Goal: Information Seeking & Learning: Find specific fact

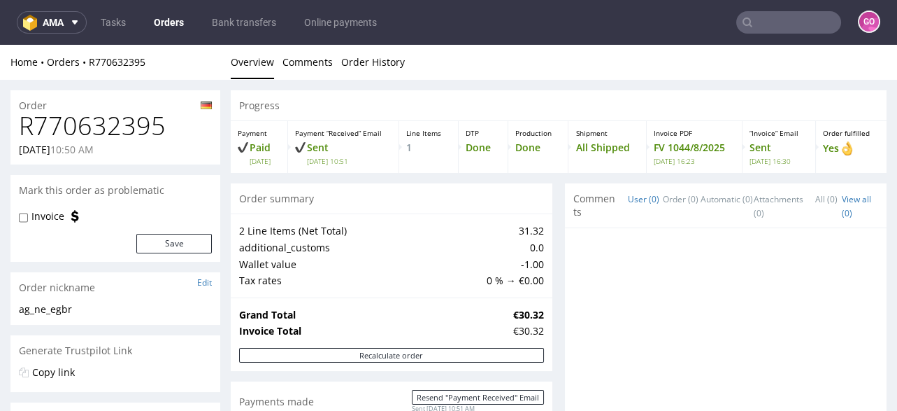
scroll to position [503, 0]
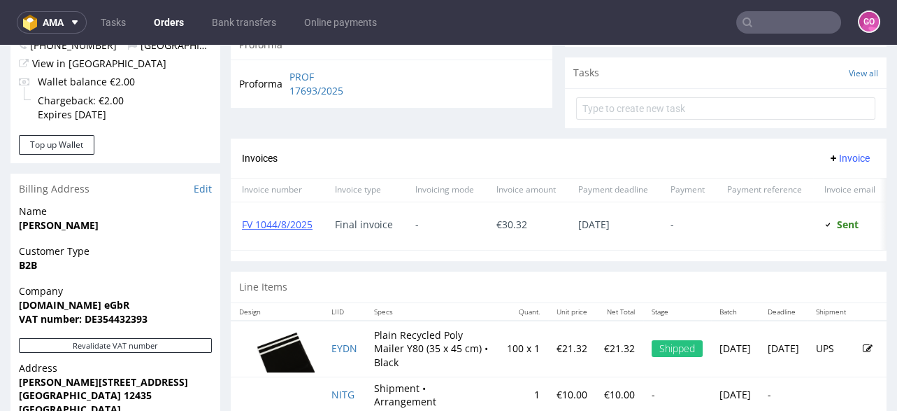
click at [463, 139] on div "Invoices Invoice" at bounding box center [559, 159] width 656 height 40
click at [809, 27] on input "text" at bounding box center [789, 22] width 105 height 22
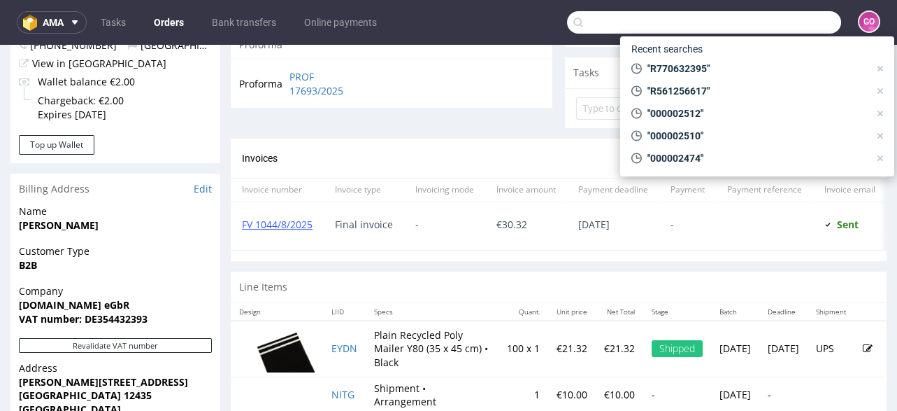
paste input "R158503802"
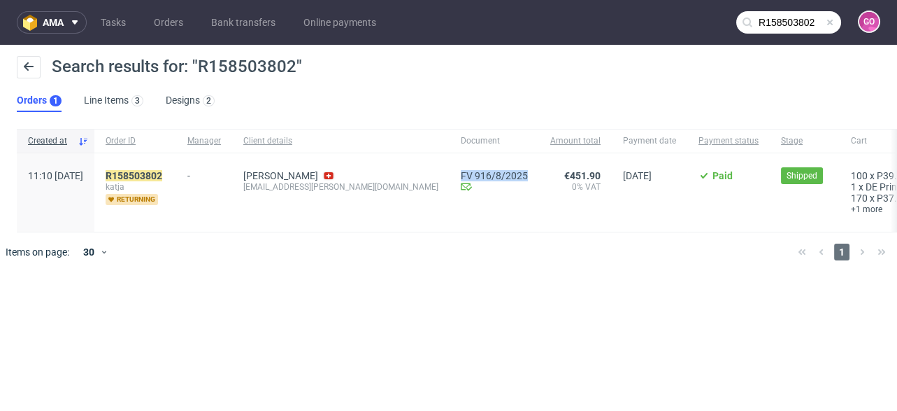
drag, startPoint x: 404, startPoint y: 162, endPoint x: 475, endPoint y: 169, distance: 71.7
click at [475, 169] on div "FV 916/8/2025 Invoice email Sent at [DATE]" at bounding box center [495, 192] width 90 height 78
copy link "FV 916/8/2025"
click at [781, 25] on input "R158503802" at bounding box center [789, 22] width 105 height 22
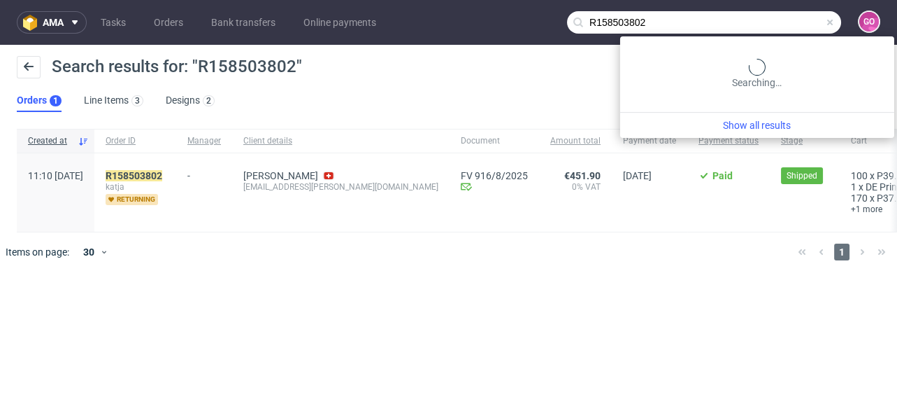
drag, startPoint x: 792, startPoint y: 20, endPoint x: 547, endPoint y: 27, distance: 244.9
click at [547, 27] on nav "ama Tasks Orders Bank transfers Online payments R158503802 GO" at bounding box center [448, 22] width 897 height 45
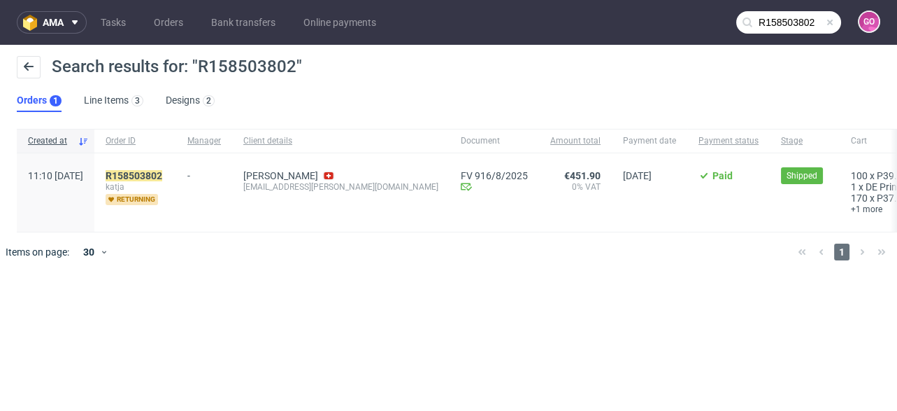
paste input "820416421"
type input "R820416421"
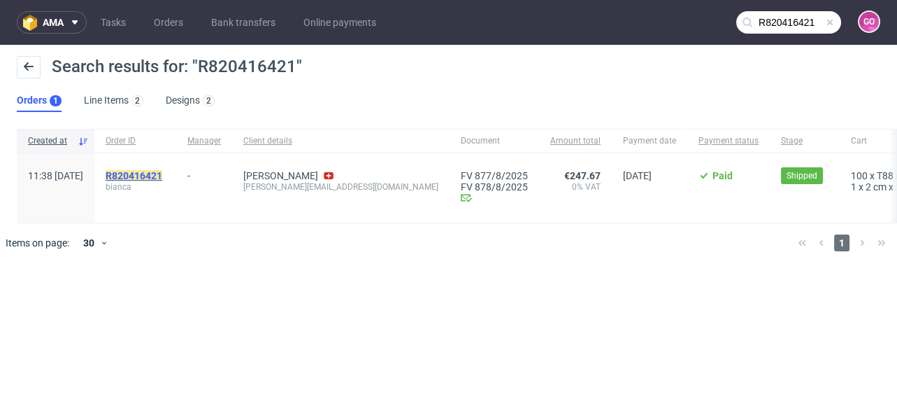
click at [157, 174] on mark "R820416421" at bounding box center [134, 175] width 57 height 11
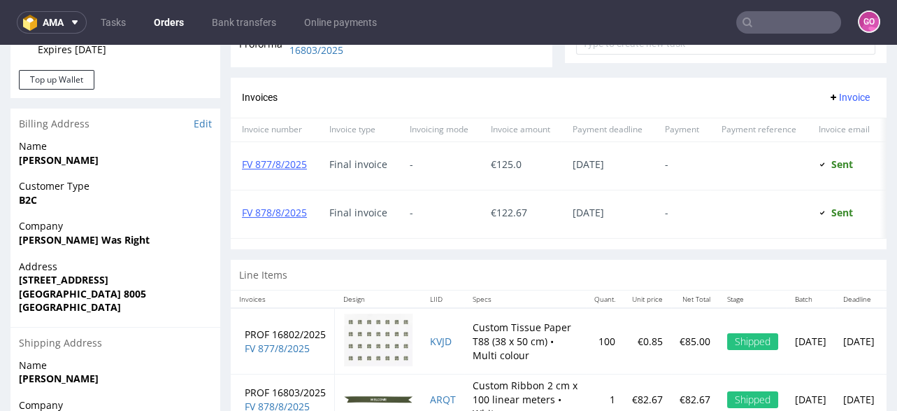
scroll to position [537, 0]
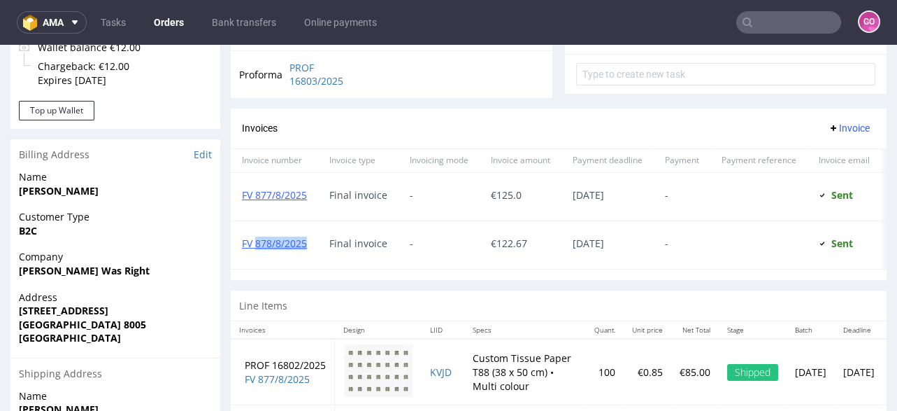
drag, startPoint x: 257, startPoint y: 225, endPoint x: 313, endPoint y: 241, distance: 59.1
click at [313, 241] on div "FV 878/8/2025" at bounding box center [274, 245] width 87 height 48
copy link "878/8/2025"
click at [759, 22] on input "text" at bounding box center [789, 22] width 105 height 22
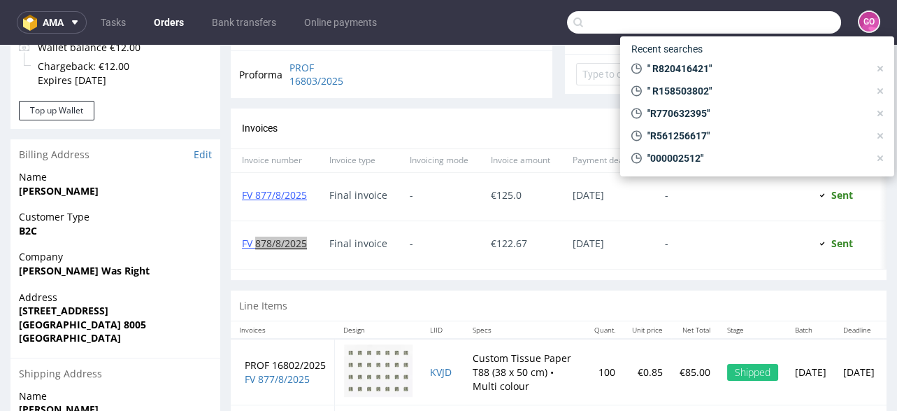
paste input "R887424718"
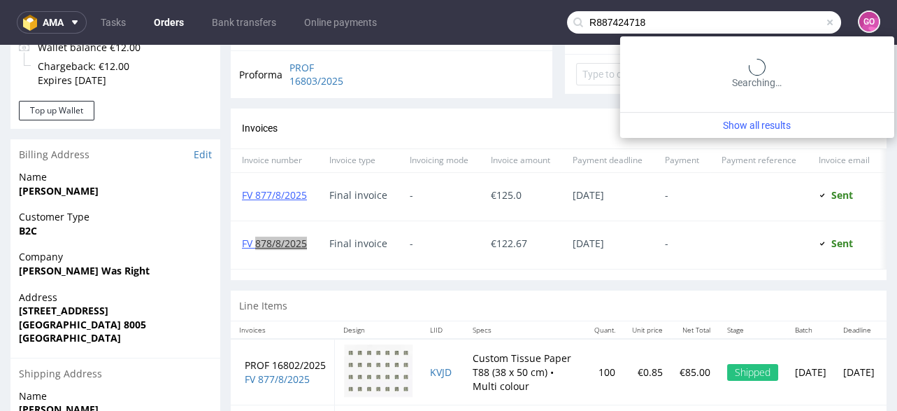
type input "R887424718"
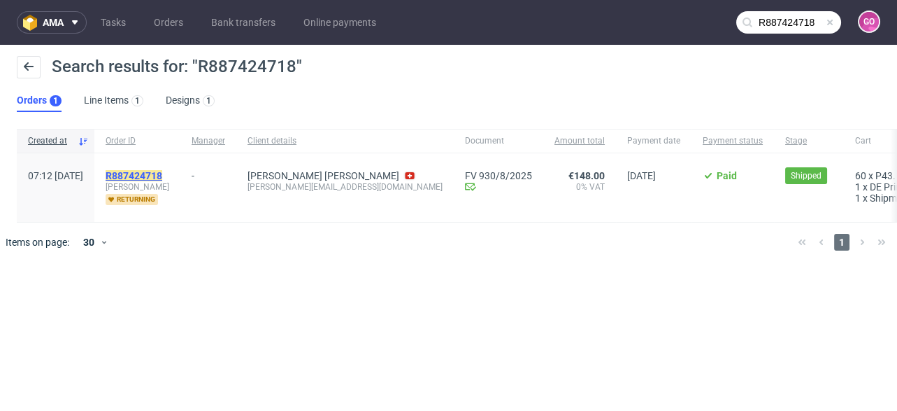
click at [162, 176] on mark "R887424718" at bounding box center [134, 175] width 57 height 11
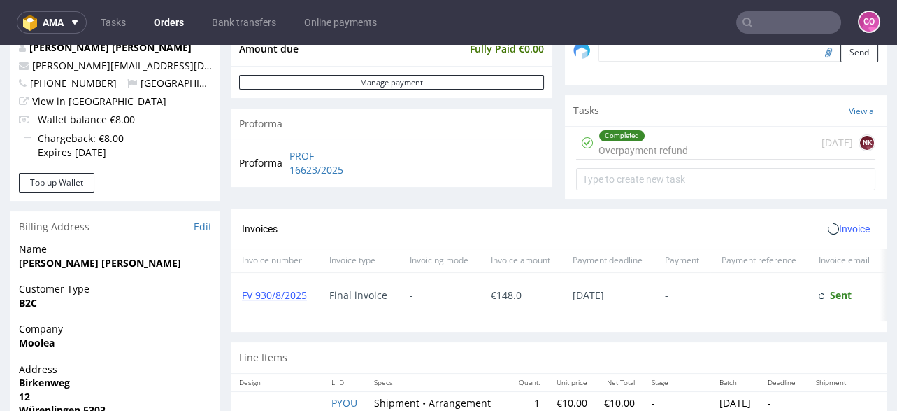
scroll to position [616, 0]
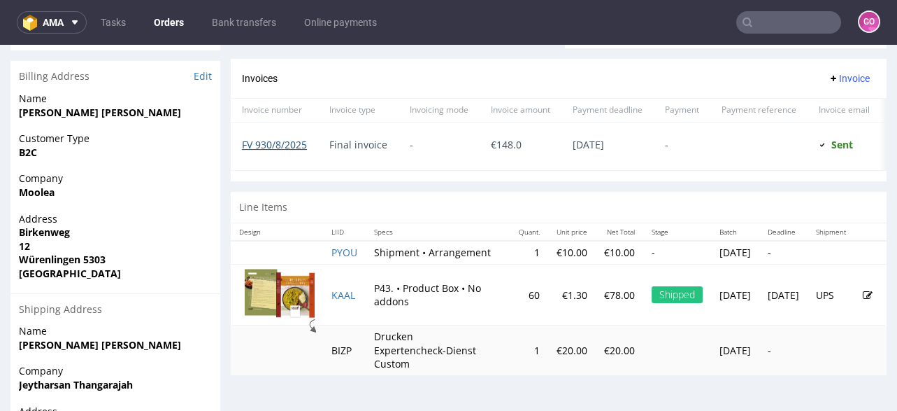
click at [291, 145] on link "FV 930/8/2025" at bounding box center [274, 144] width 65 height 13
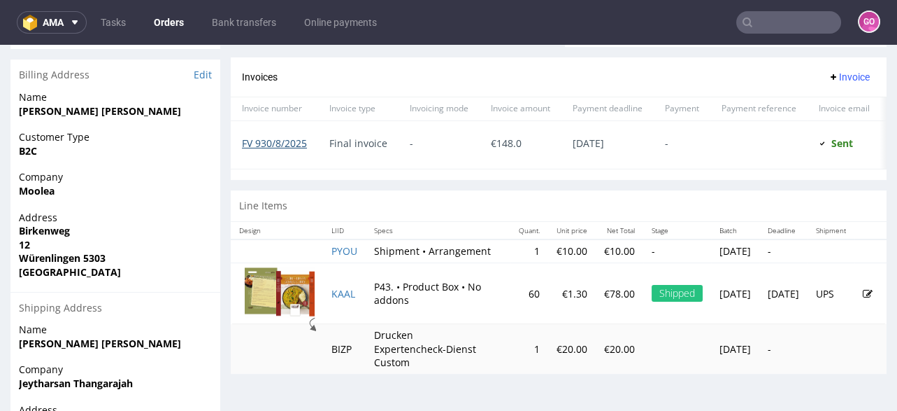
scroll to position [551, 0]
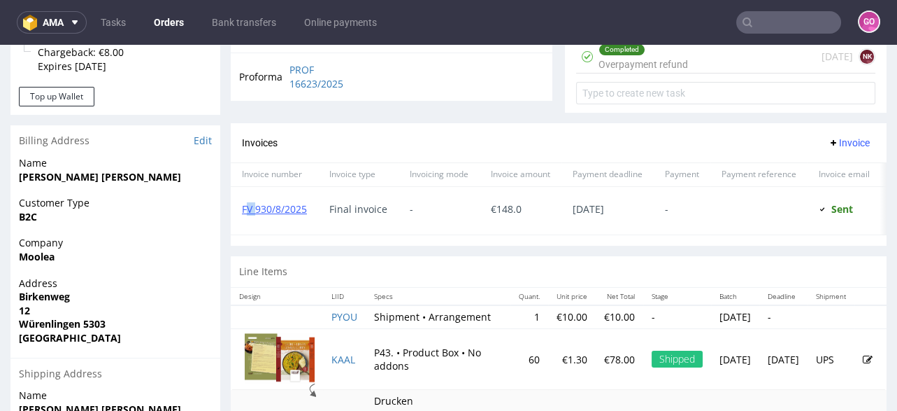
drag, startPoint x: 246, startPoint y: 194, endPoint x: 257, endPoint y: 197, distance: 11.5
click at [257, 197] on div "FV 930/8/2025" at bounding box center [274, 211] width 87 height 48
drag, startPoint x: 258, startPoint y: 192, endPoint x: 286, endPoint y: 201, distance: 29.4
click at [286, 201] on div "FV 930/8/2025" at bounding box center [274, 211] width 87 height 48
drag, startPoint x: 314, startPoint y: 197, endPoint x: 255, endPoint y: 199, distance: 58.8
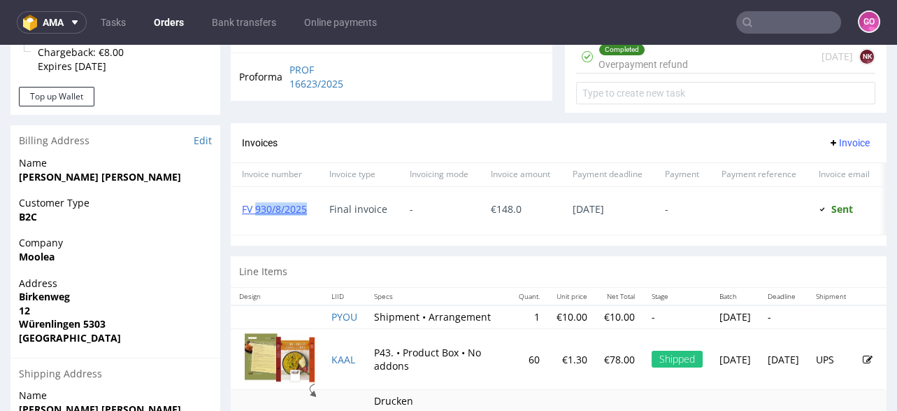
click at [255, 199] on div "FV 930/8/2025" at bounding box center [274, 211] width 87 height 48
copy link "930/8/2025"
click at [791, 29] on input "text" at bounding box center [789, 22] width 105 height 22
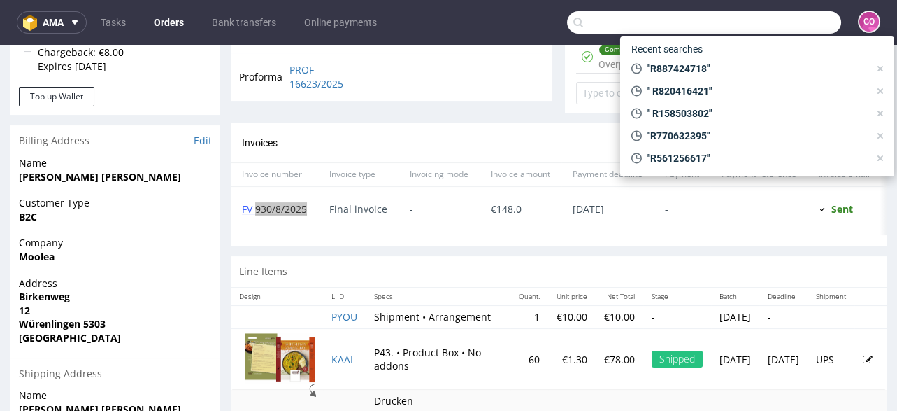
paste input "R820416421"
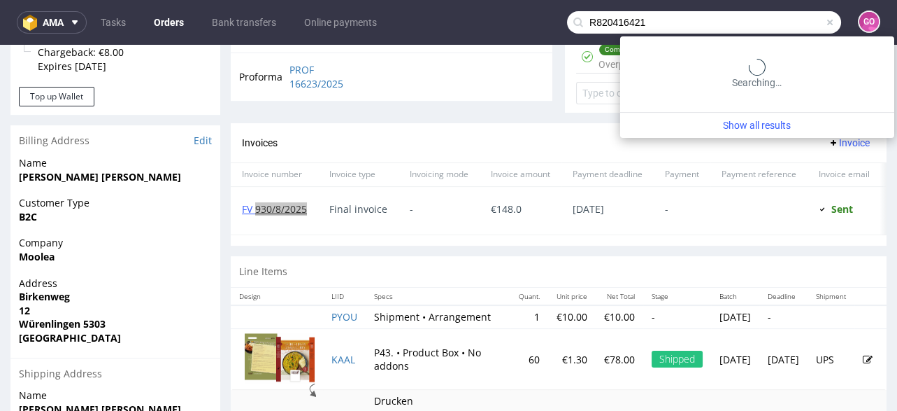
type input "R820416421"
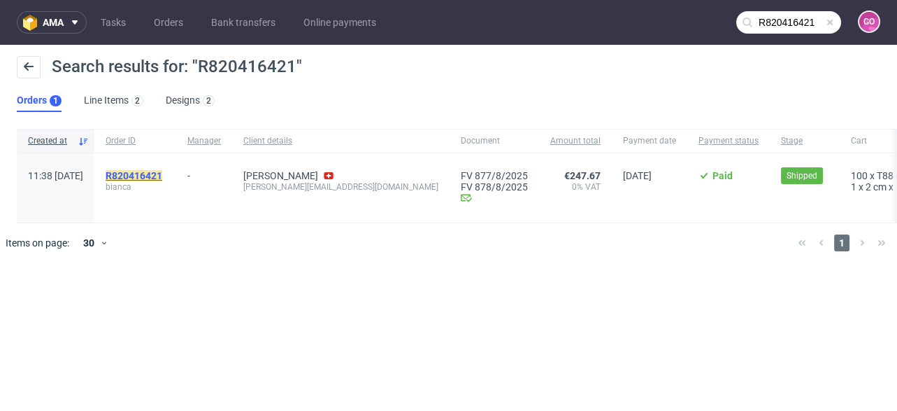
click at [162, 171] on mark "R820416421" at bounding box center [134, 175] width 57 height 11
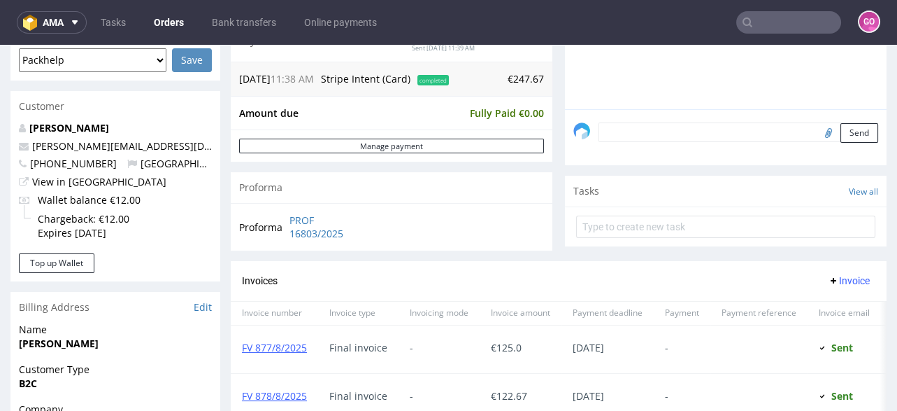
scroll to position [447, 0]
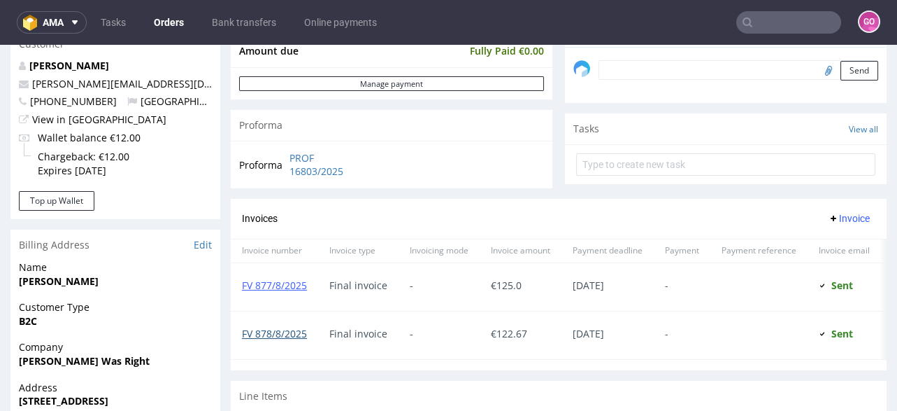
click at [281, 332] on link "FV 878/8/2025" at bounding box center [274, 333] width 65 height 13
click at [773, 17] on input "text" at bounding box center [789, 22] width 105 height 22
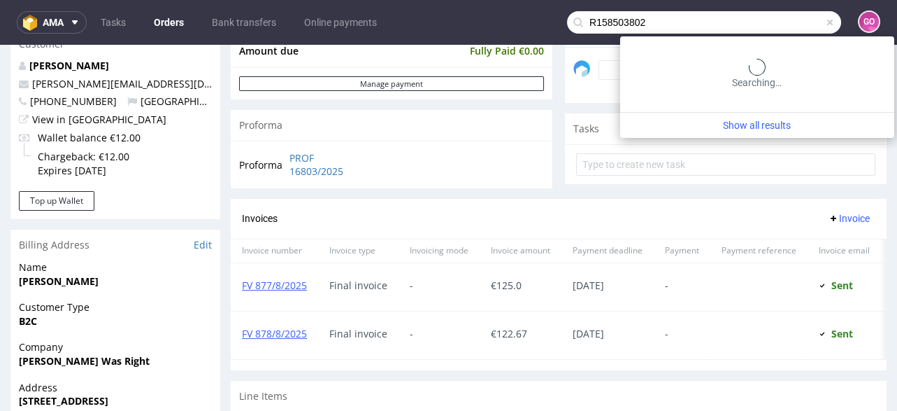
type input "R158503802"
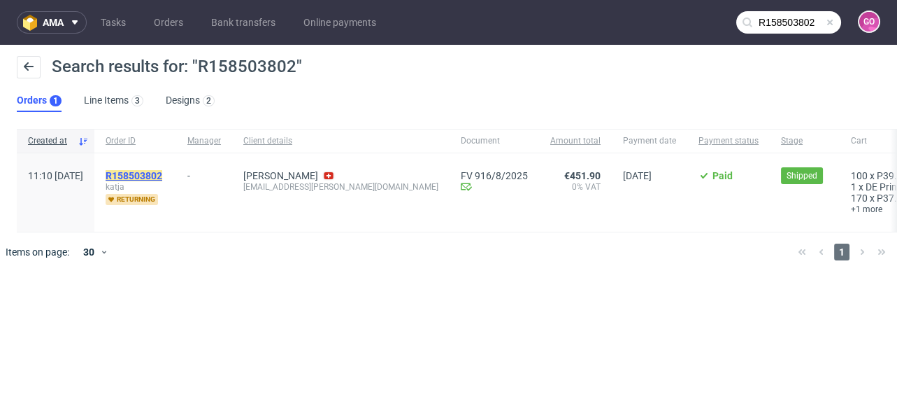
click at [162, 171] on mark "R158503802" at bounding box center [134, 175] width 57 height 11
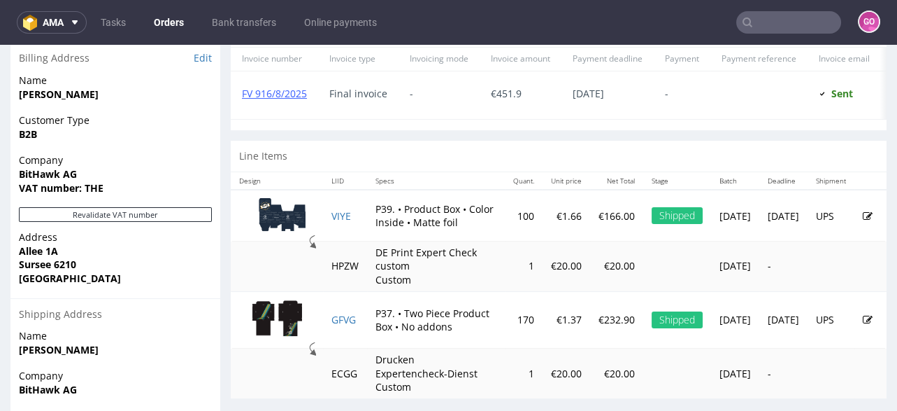
scroll to position [616, 0]
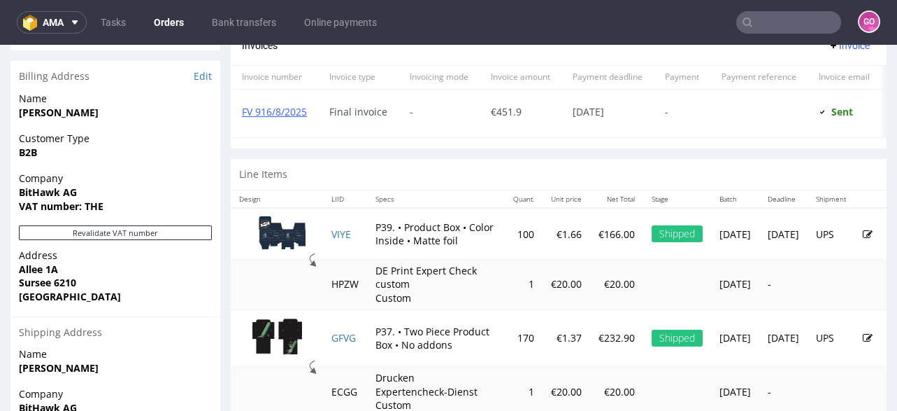
click at [784, 41] on nav "ama Tasks Orders Bank transfers Online payments GO" at bounding box center [448, 22] width 897 height 45
click at [781, 31] on input "text" at bounding box center [789, 22] width 105 height 22
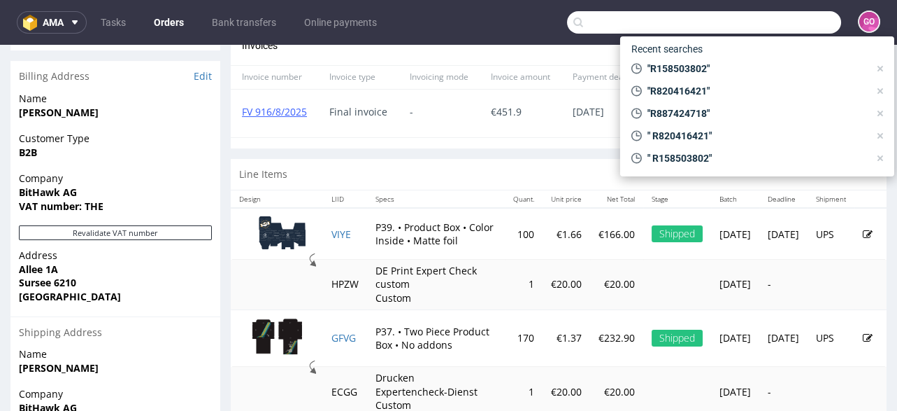
paste input "R550519068"
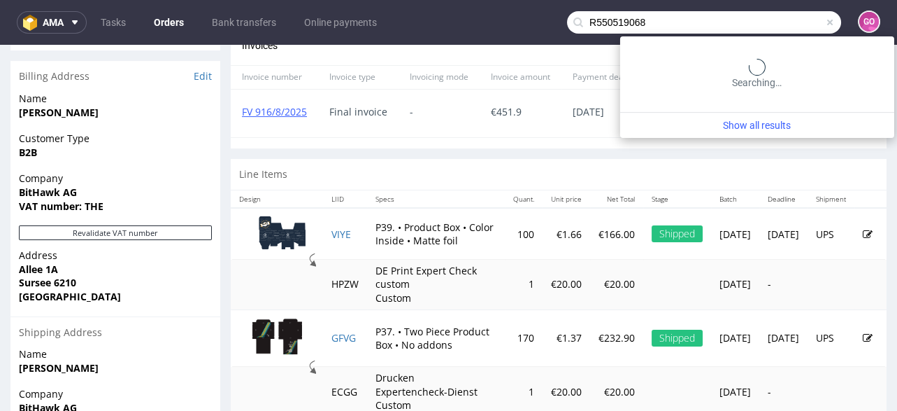
type input "R550519068"
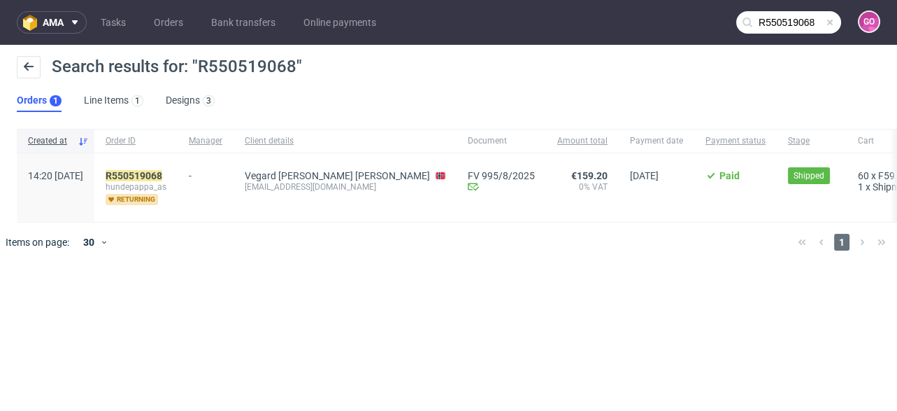
click at [171, 168] on div "R550519068 hundepappa_as returning" at bounding box center [135, 187] width 83 height 69
click at [162, 172] on mark "R550519068" at bounding box center [134, 175] width 57 height 11
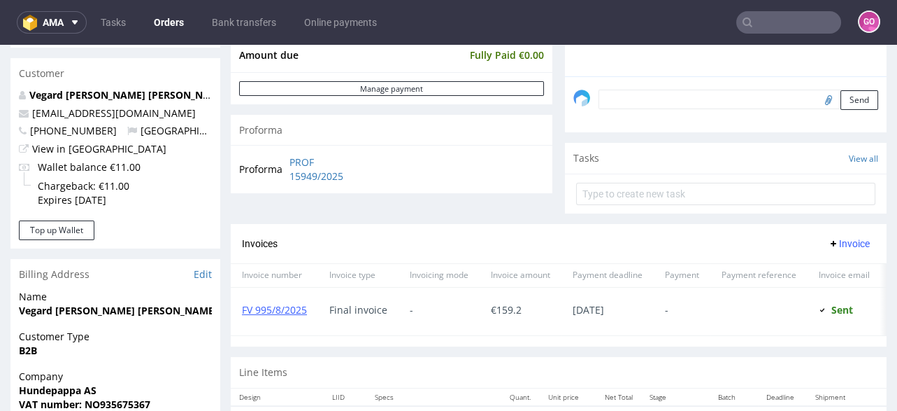
scroll to position [447, 0]
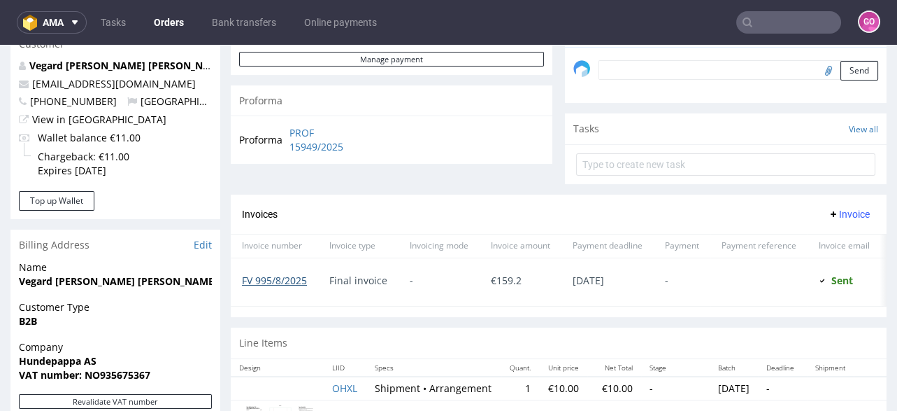
click at [276, 276] on link "FV 995/8/2025" at bounding box center [274, 280] width 65 height 13
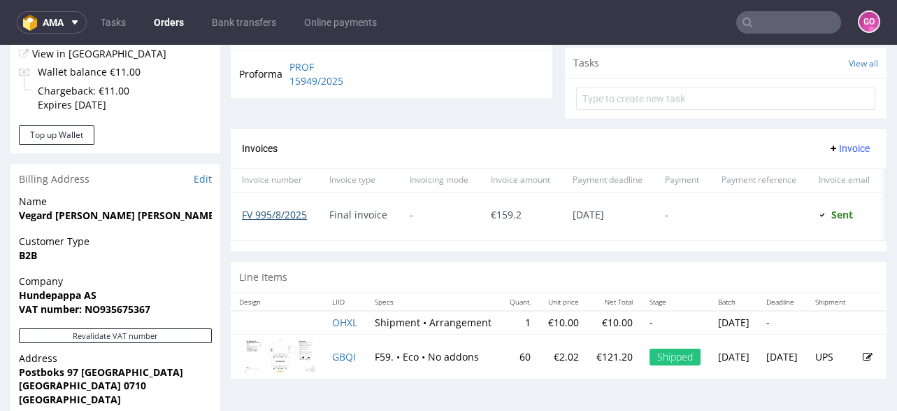
scroll to position [503, 0]
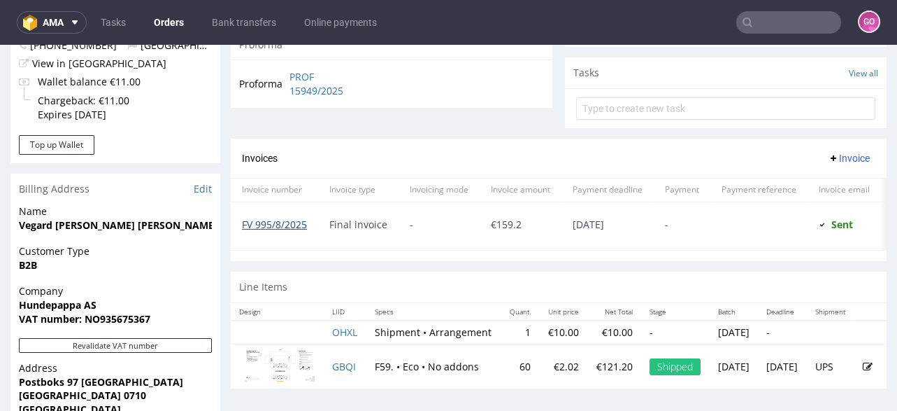
click at [248, 222] on link "FV 995/8/2025" at bounding box center [274, 224] width 65 height 13
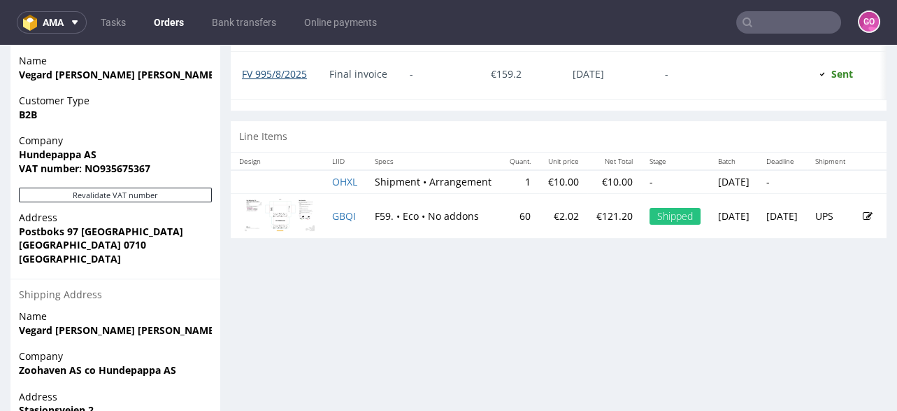
scroll to position [518, 0]
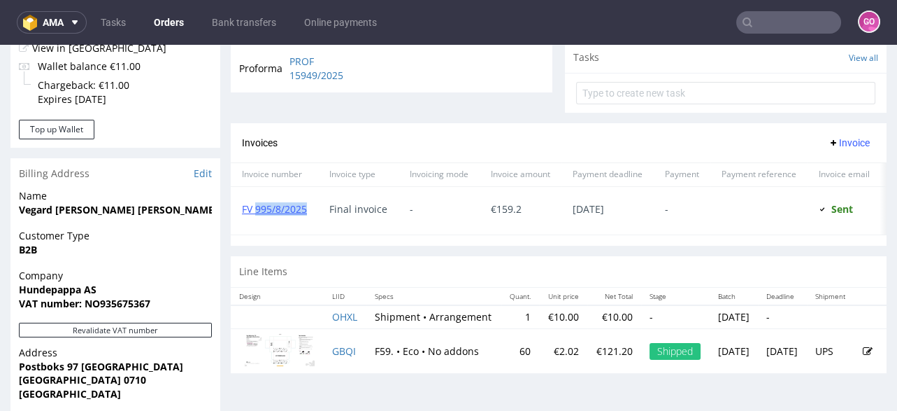
drag, startPoint x: 311, startPoint y: 208, endPoint x: 255, endPoint y: 216, distance: 55.9
click at [255, 216] on div "FV 995/8/2025" at bounding box center [274, 211] width 87 height 48
copy link "995/8/2025"
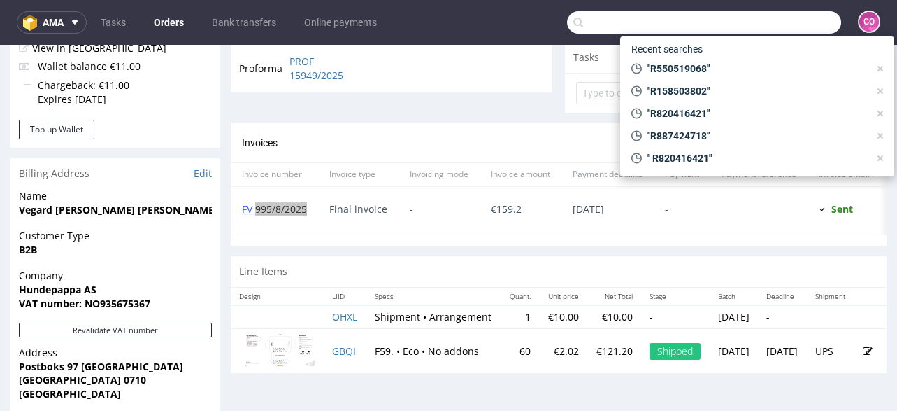
click at [784, 24] on input "text" at bounding box center [704, 22] width 274 height 22
paste input "R640374205"
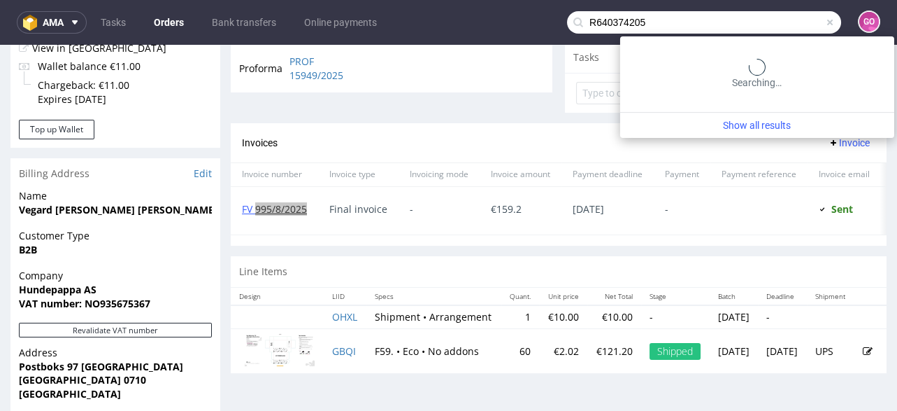
type input "R640374205"
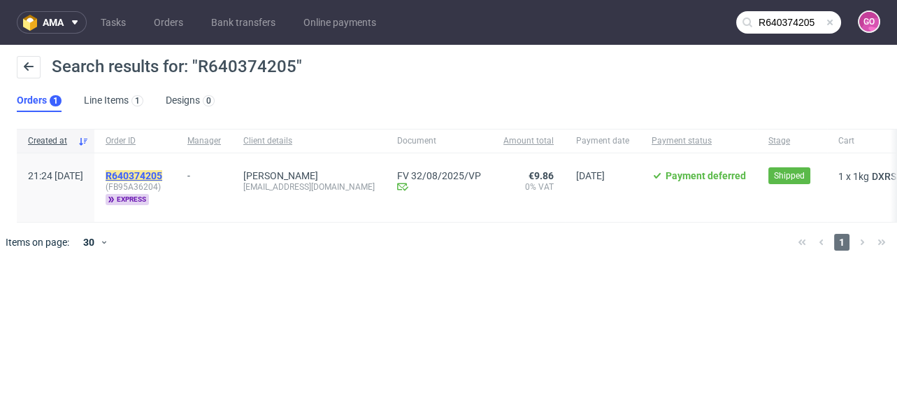
click at [162, 171] on mark "R640374205" at bounding box center [134, 175] width 57 height 11
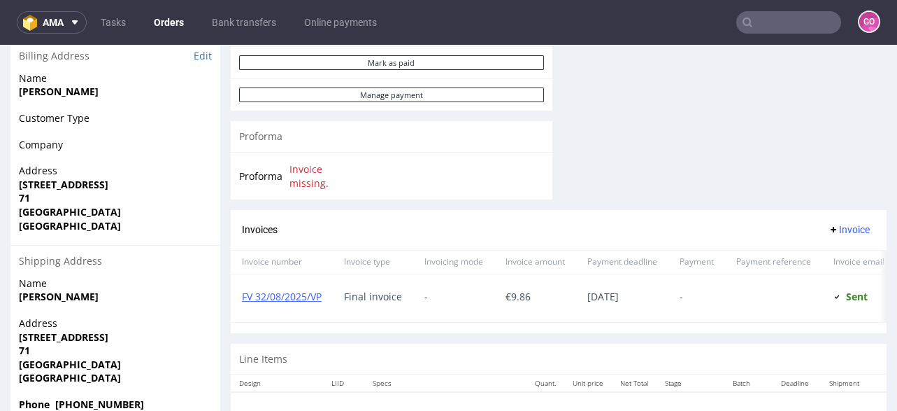
scroll to position [689, 0]
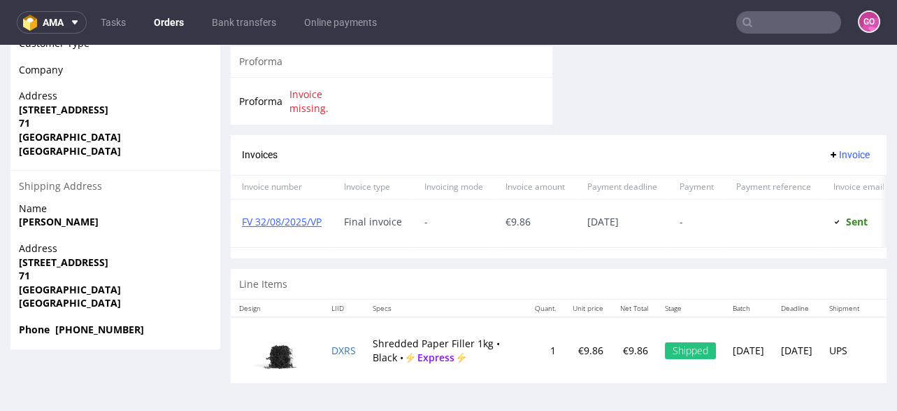
click at [769, 27] on input "text" at bounding box center [789, 22] width 105 height 22
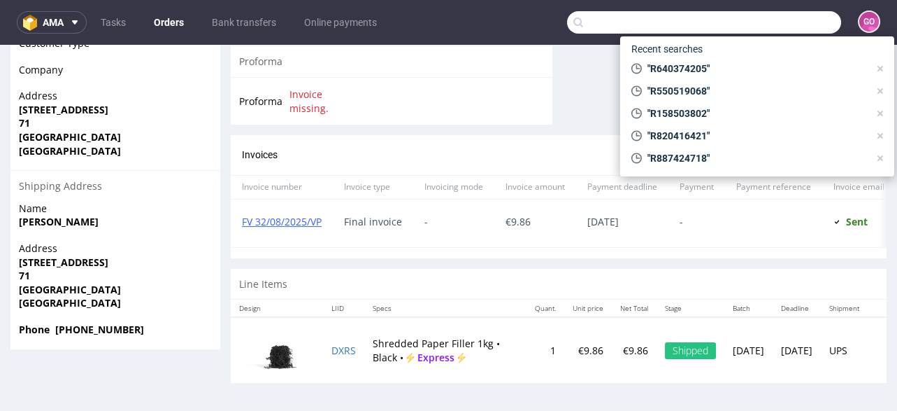
paste input "R174037975"
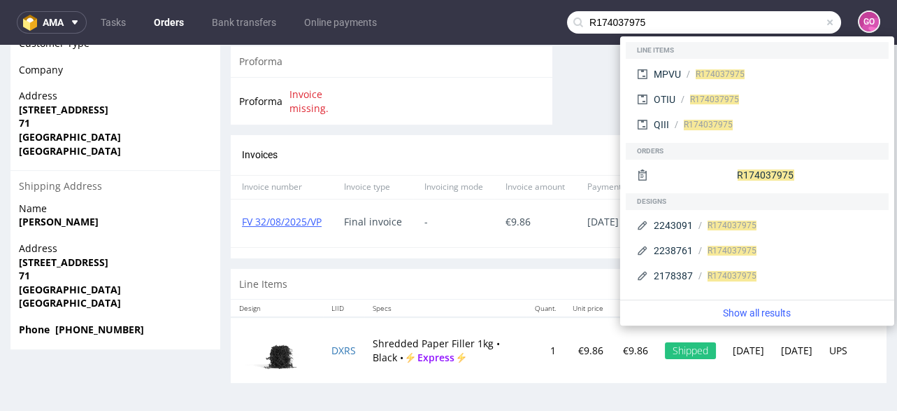
type input "R174037975"
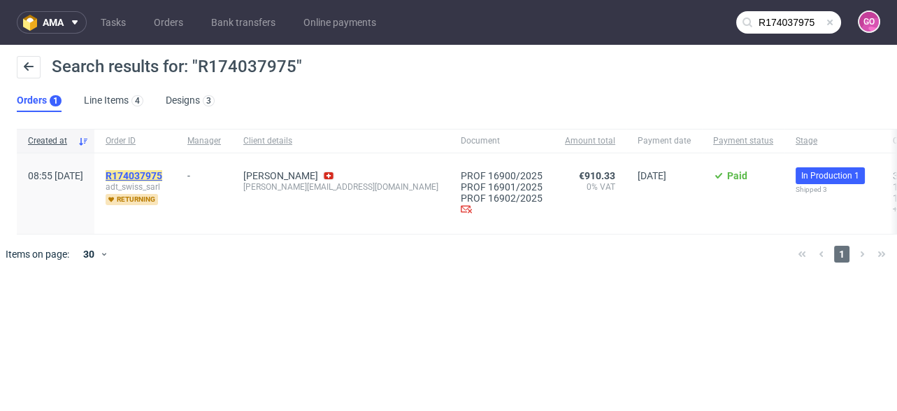
click at [162, 174] on mark "R174037975" at bounding box center [134, 175] width 57 height 11
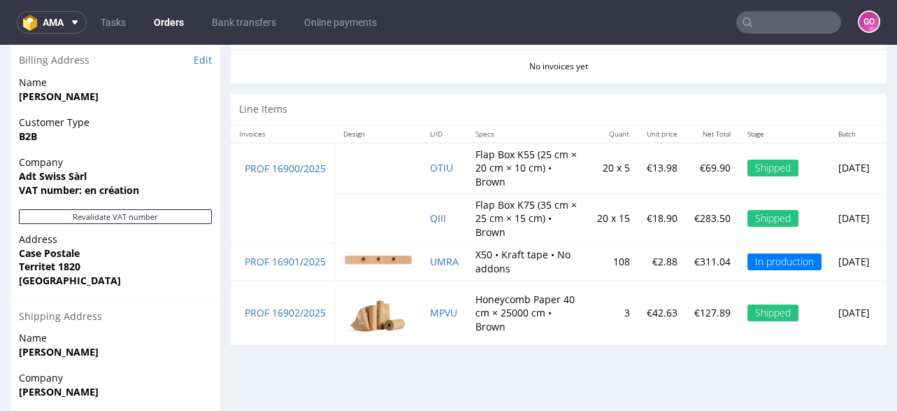
scroll to position [671, 0]
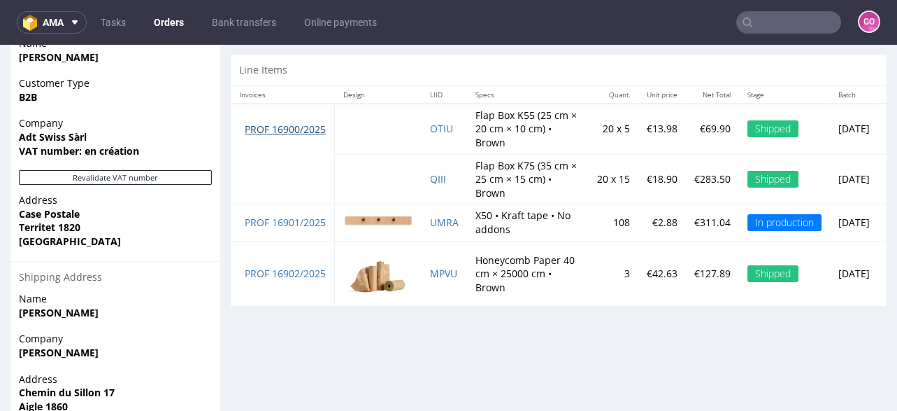
click at [290, 124] on link "PROF 16900/2025" at bounding box center [285, 128] width 81 height 13
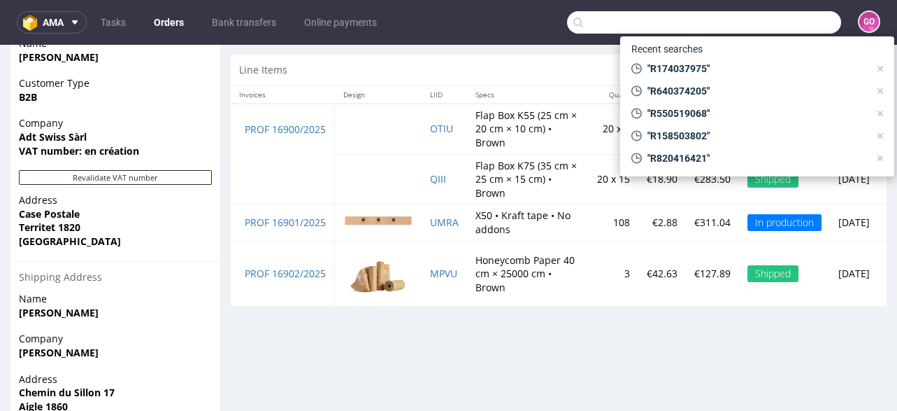
click at [763, 11] on input "text" at bounding box center [704, 22] width 274 height 22
paste input "R174037975"
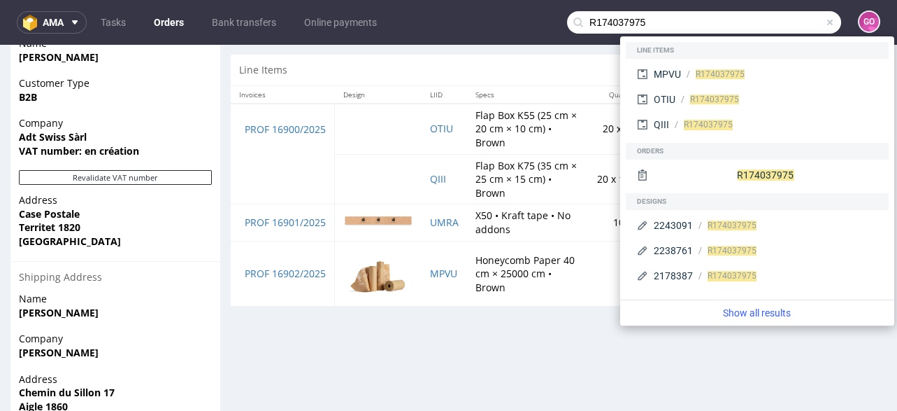
type input "R174037975"
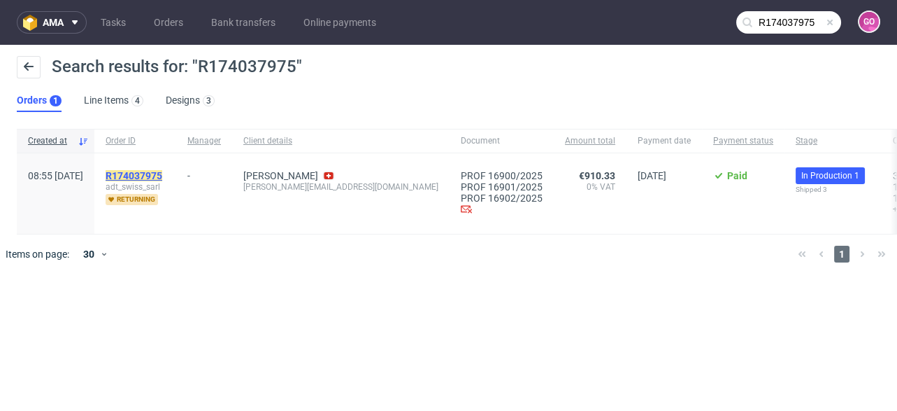
click at [162, 171] on mark "R174037975" at bounding box center [134, 175] width 57 height 11
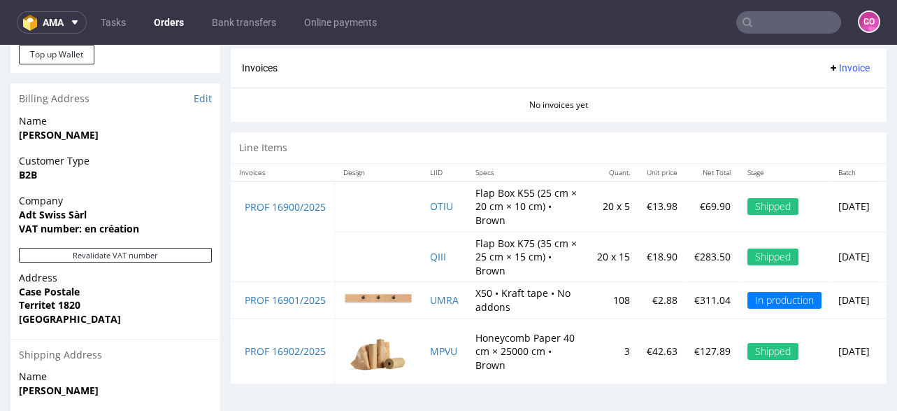
scroll to position [616, 0]
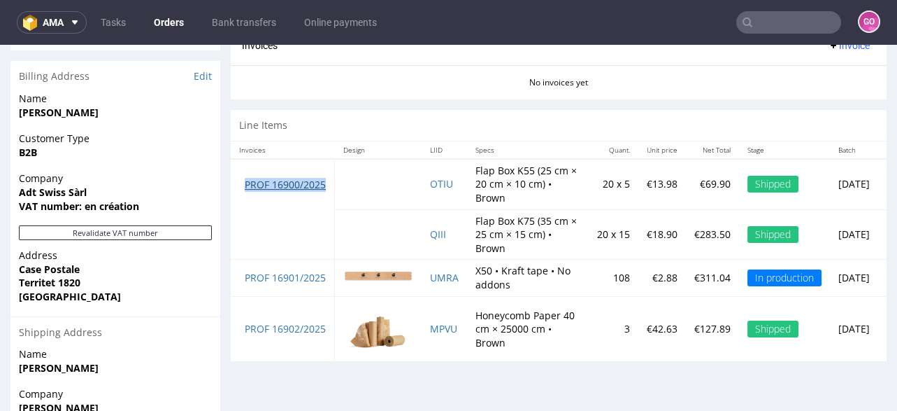
drag, startPoint x: 329, startPoint y: 182, endPoint x: 245, endPoint y: 184, distance: 84.0
click at [245, 184] on td "PROF 16900/2025" at bounding box center [283, 184] width 104 height 50
copy link "PROF 16900/2025"
click at [813, 20] on input "text" at bounding box center [789, 22] width 105 height 22
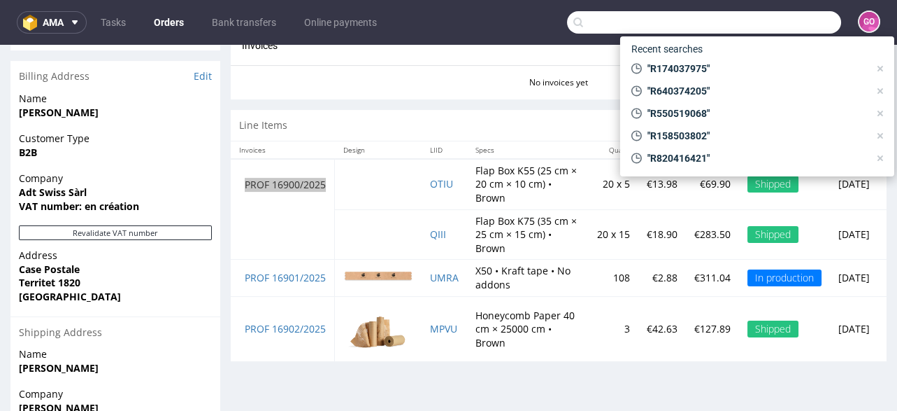
paste input "R555587528"
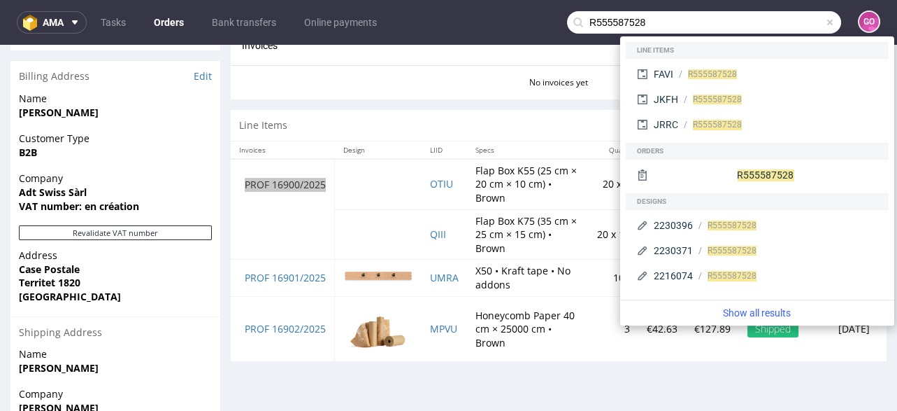
type input "R555587528"
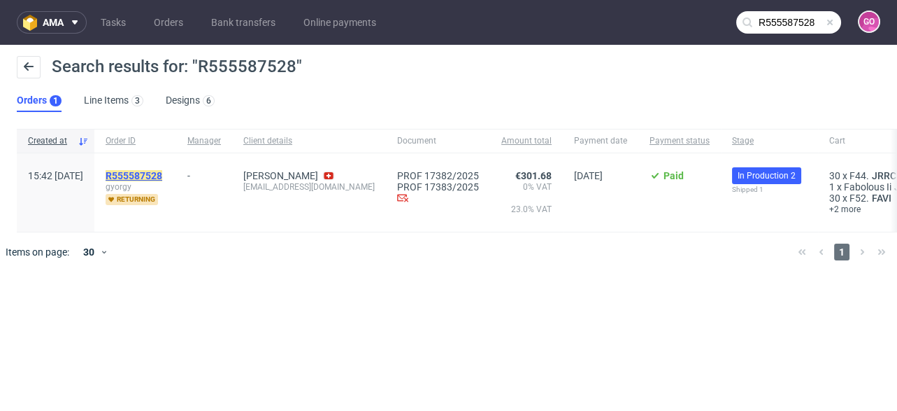
click at [156, 175] on mark "R555587528" at bounding box center [134, 175] width 57 height 11
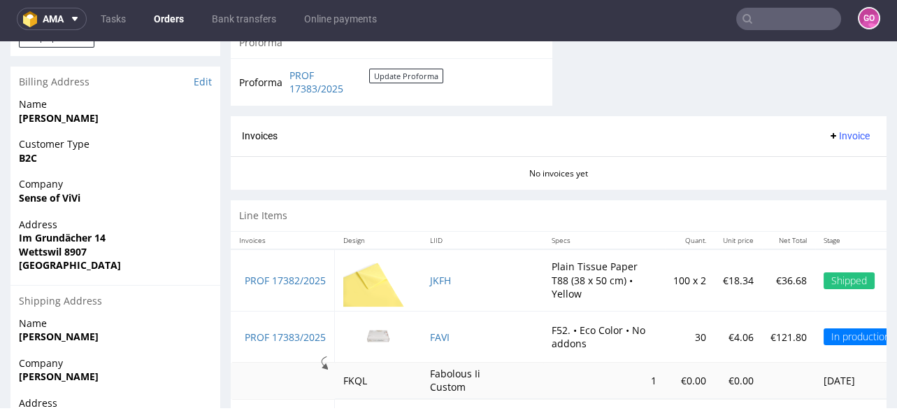
scroll to position [718, 0]
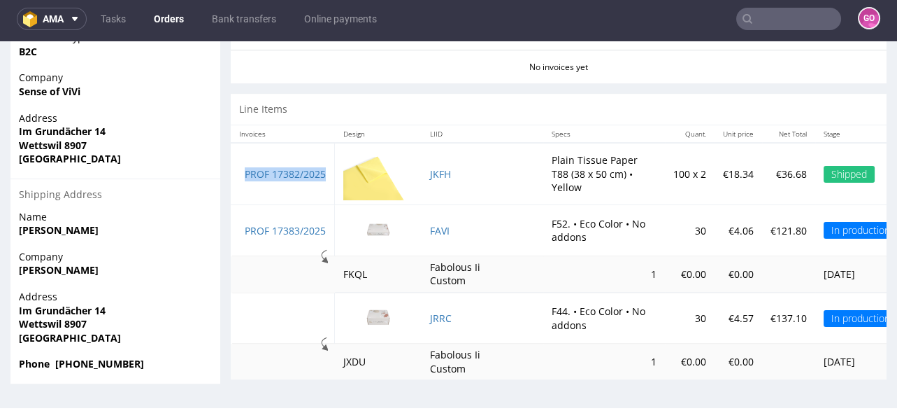
drag, startPoint x: 329, startPoint y: 162, endPoint x: 240, endPoint y: 162, distance: 88.8
click at [240, 162] on td "PROF 17382/2025" at bounding box center [283, 174] width 104 height 62
copy link "PROF 17382/2025"
click at [765, 25] on input "text" at bounding box center [789, 19] width 105 height 22
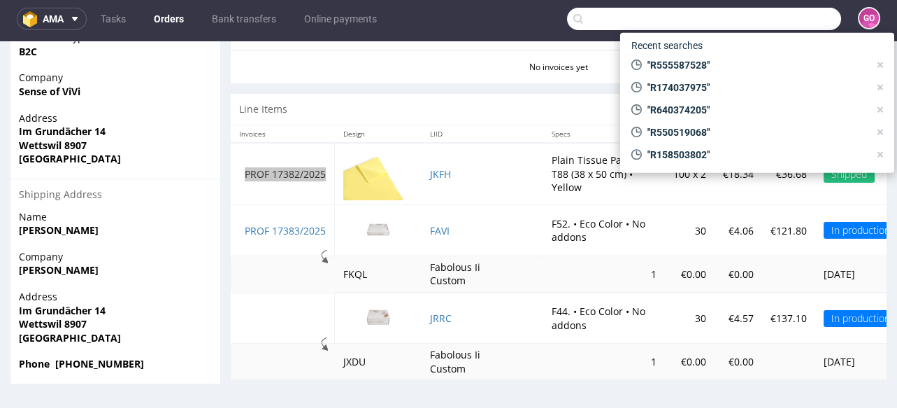
paste input "R188871367"
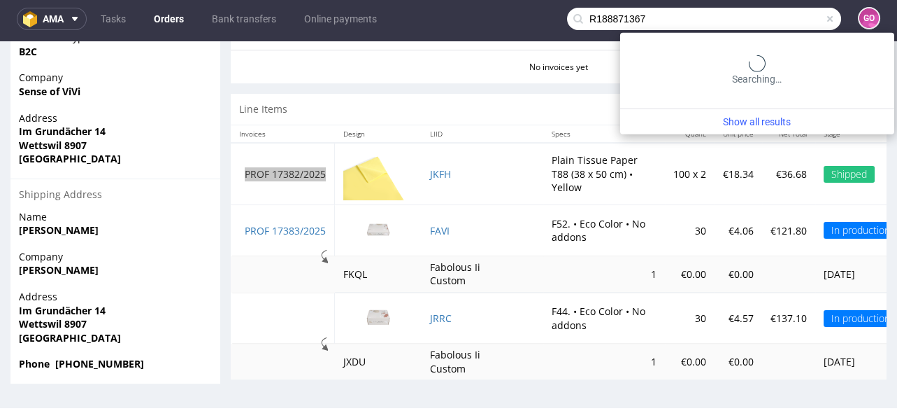
type input "R188871367"
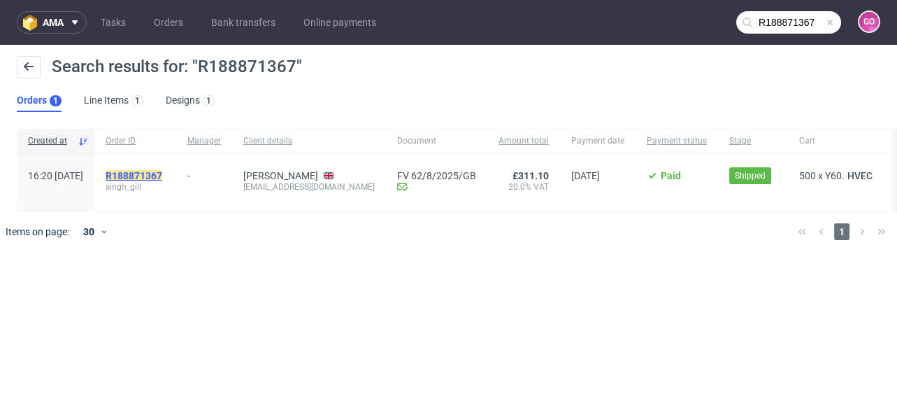
click at [162, 173] on mark "R188871367" at bounding box center [134, 175] width 57 height 11
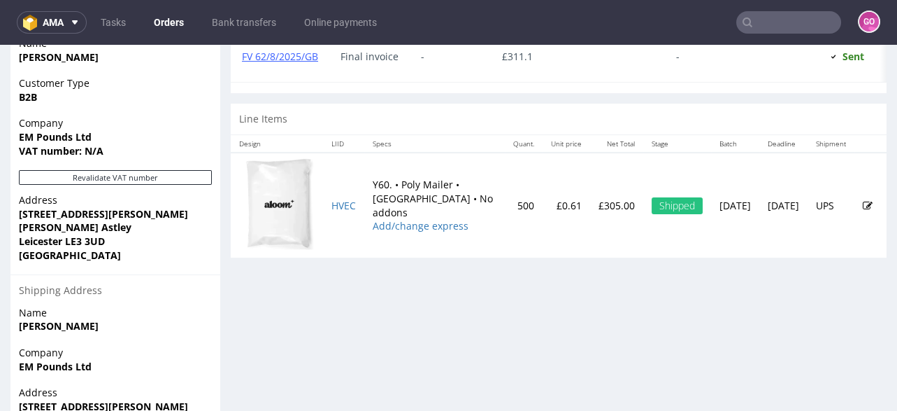
scroll to position [560, 0]
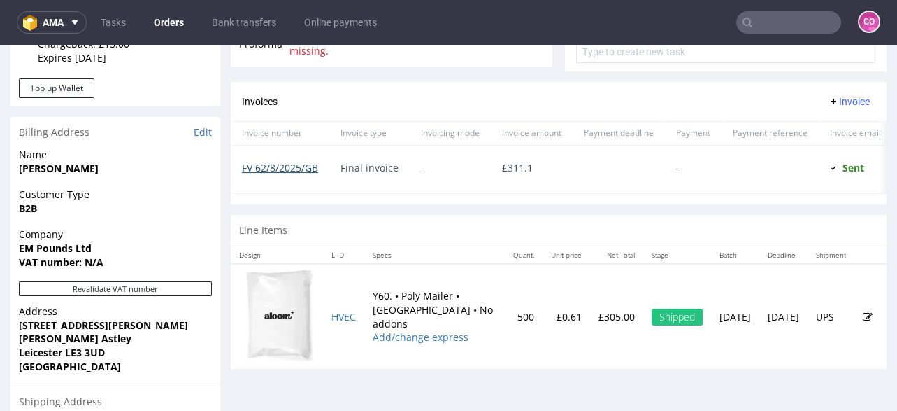
click at [301, 163] on link "FV 62/8/2025/GB" at bounding box center [280, 167] width 76 height 13
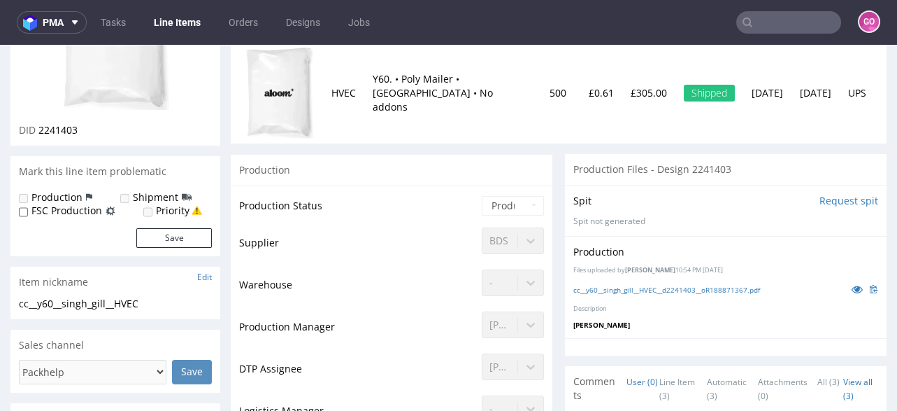
scroll to position [223, 0]
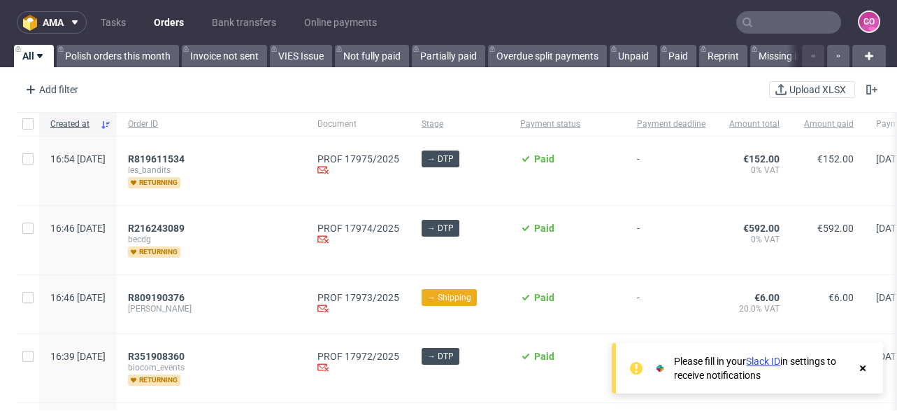
click at [801, 31] on input "text" at bounding box center [789, 22] width 105 height 22
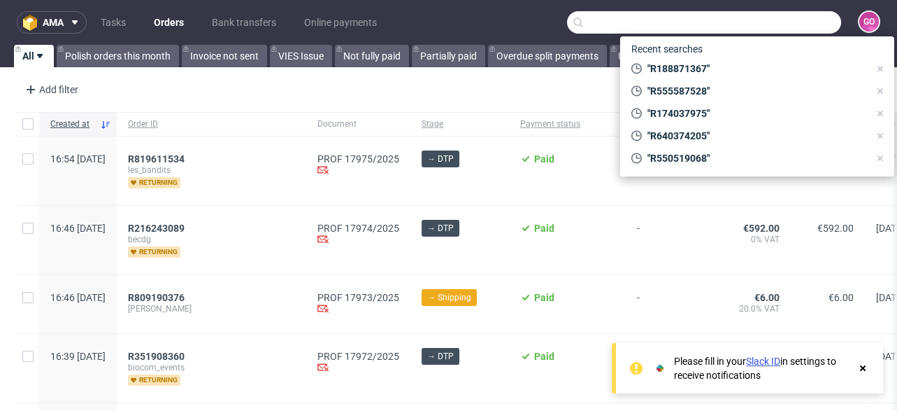
paste input "R770540670"
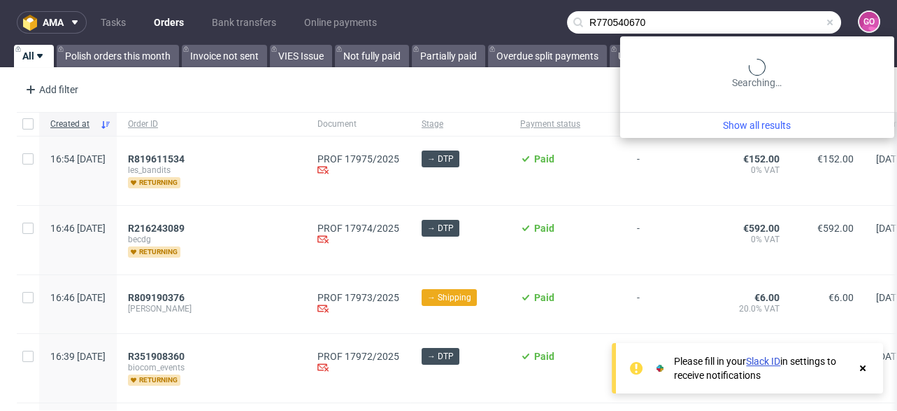
type input "R770540670"
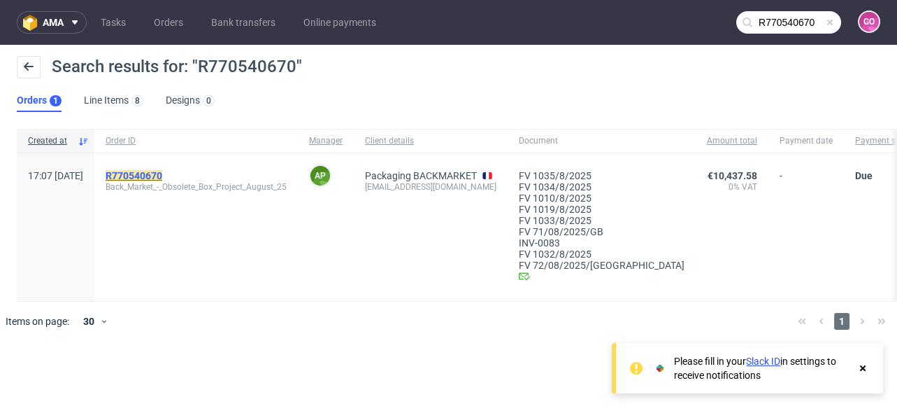
click at [162, 174] on mark "R770540670" at bounding box center [134, 175] width 57 height 11
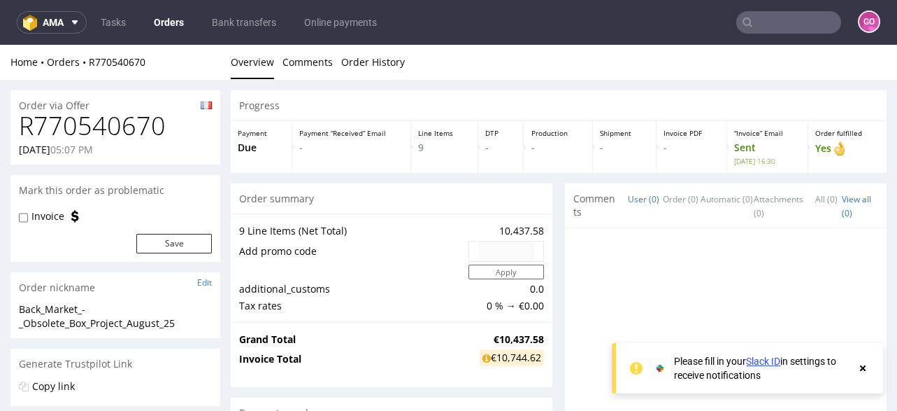
click at [421, 205] on div "Order summary" at bounding box center [392, 198] width 322 height 31
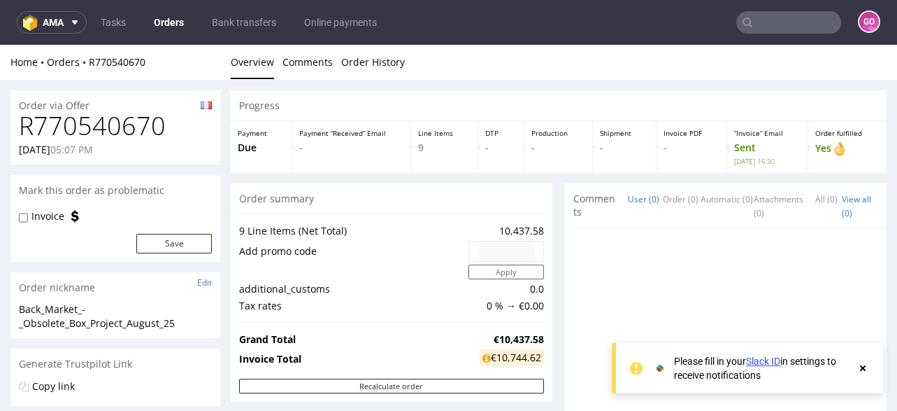
click at [772, 25] on input "text" at bounding box center [789, 22] width 105 height 22
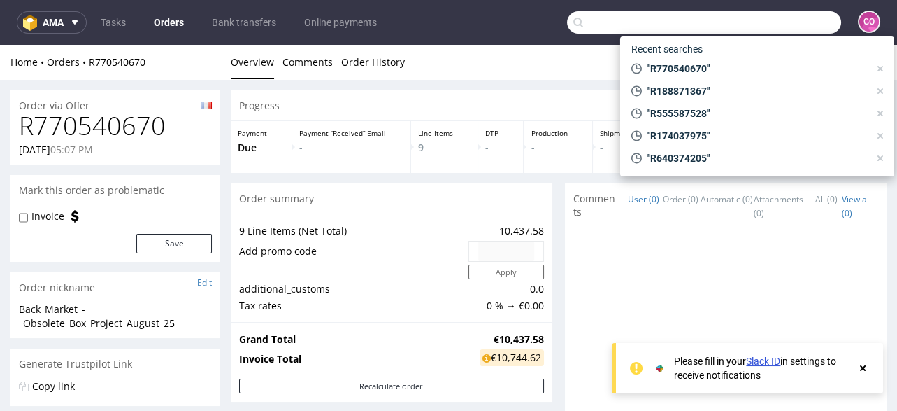
paste input "R943938702"
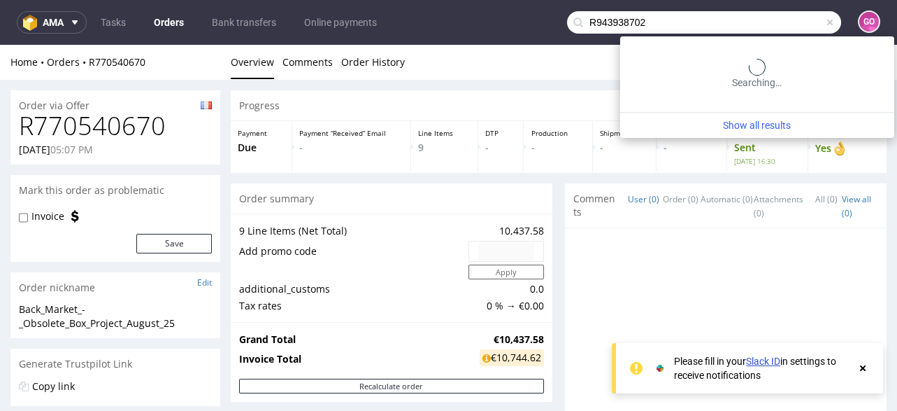
type input "R943938702"
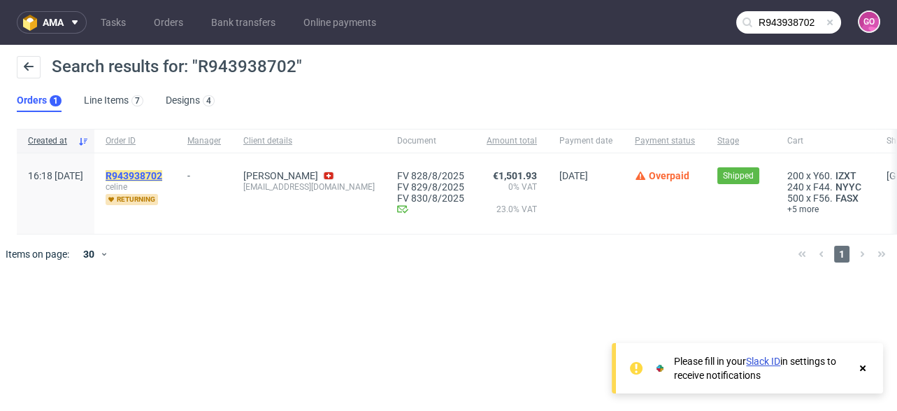
click at [162, 171] on mark "R943938702" at bounding box center [134, 175] width 57 height 11
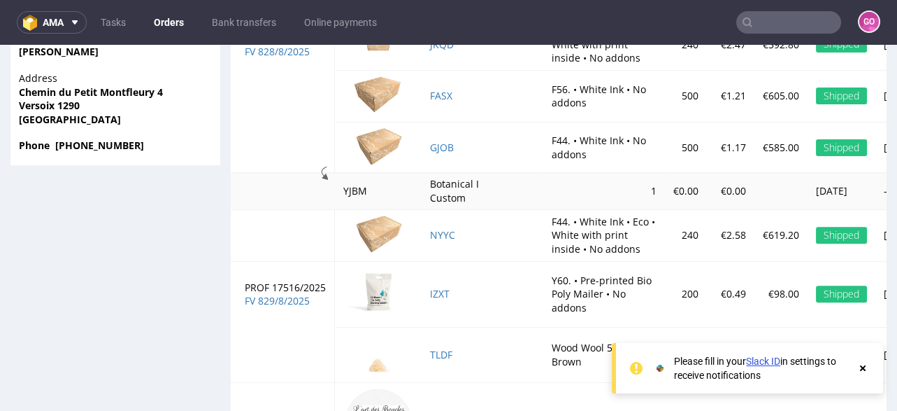
scroll to position [1029, 0]
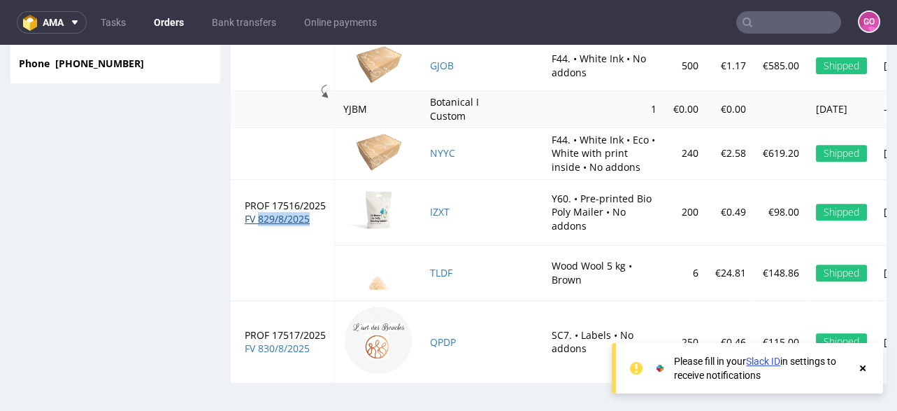
drag, startPoint x: 322, startPoint y: 209, endPoint x: 258, endPoint y: 213, distance: 63.8
click at [258, 213] on td "PROF 17516/2025 FV 829/8/2025" at bounding box center [283, 212] width 104 height 66
copy link "829/8/2025"
click at [290, 212] on link "FV 829/8/2025" at bounding box center [277, 218] width 65 height 13
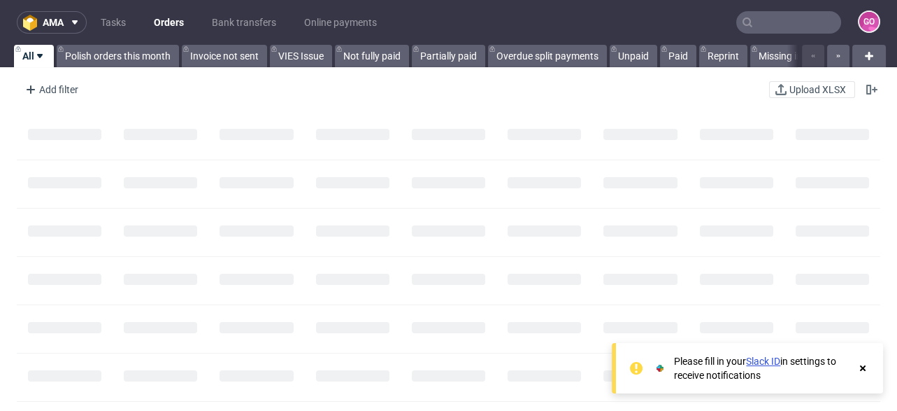
click at [811, 28] on input "text" at bounding box center [789, 22] width 105 height 22
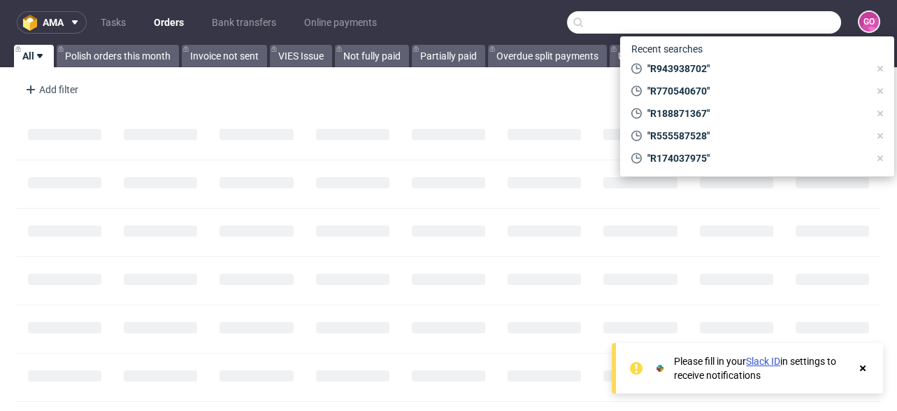
paste input "R406102752"
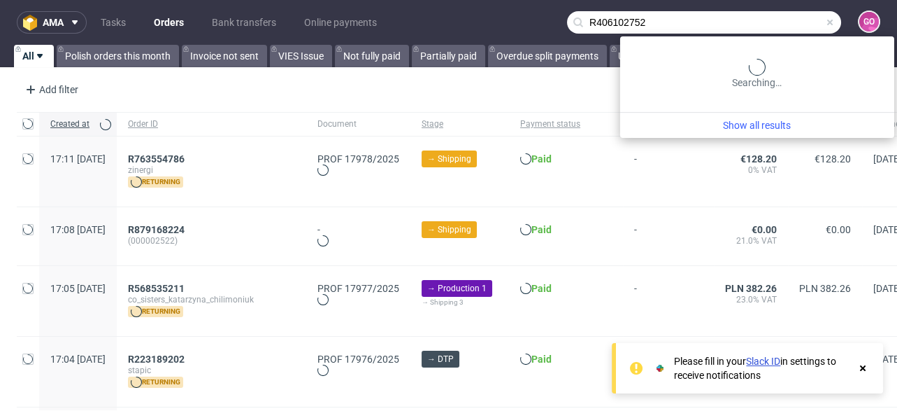
type input "R406102752"
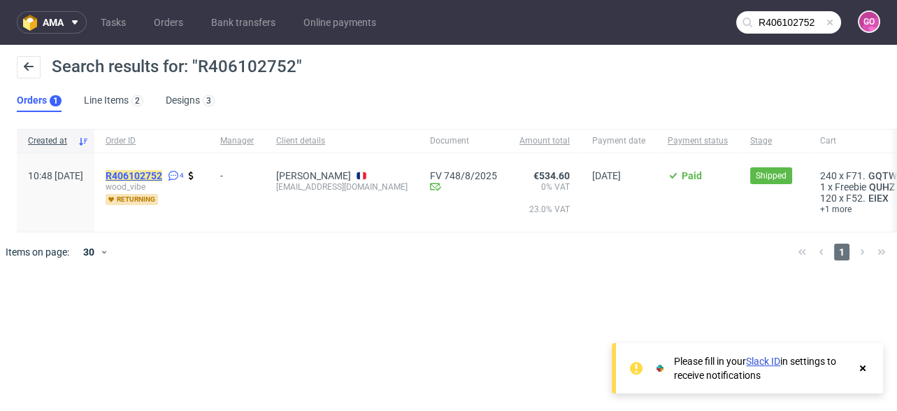
click at [162, 171] on mark "R406102752" at bounding box center [134, 175] width 57 height 11
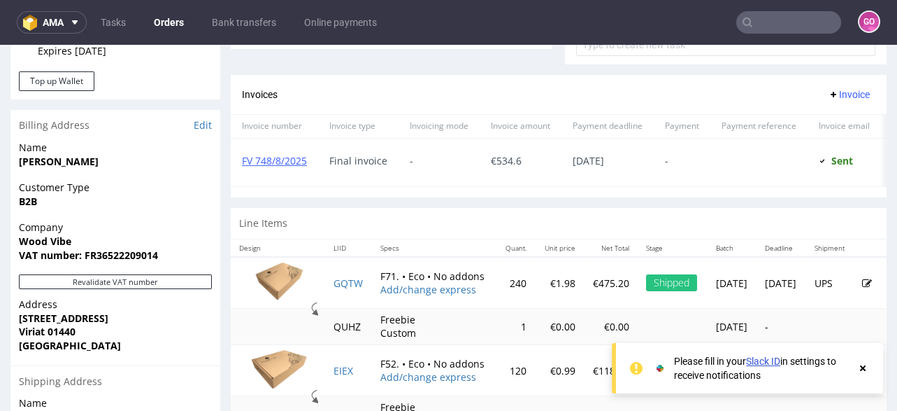
scroll to position [560, 0]
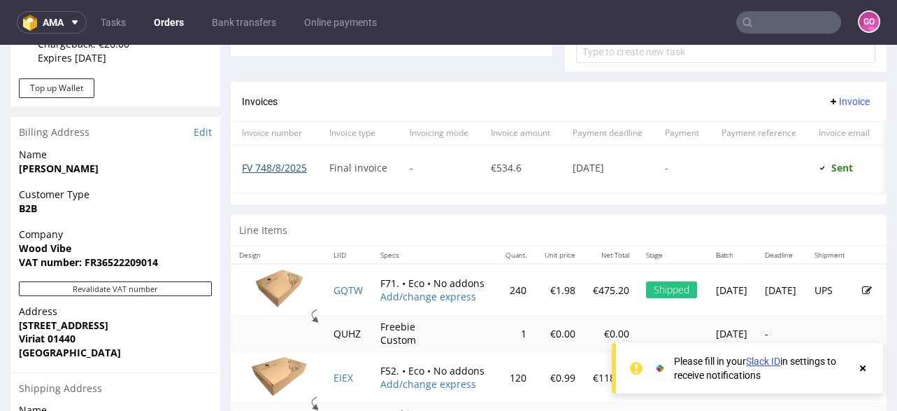
click at [287, 163] on link "FV 748/8/2025" at bounding box center [274, 167] width 65 height 13
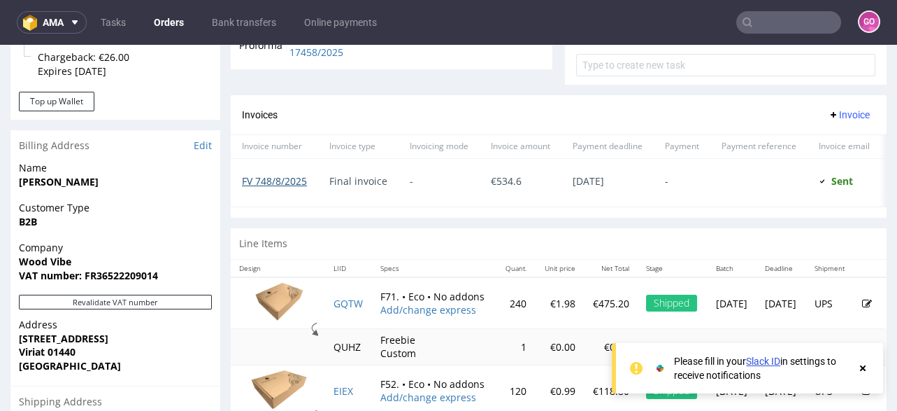
scroll to position [503, 0]
